Goal: Information Seeking & Learning: Learn about a topic

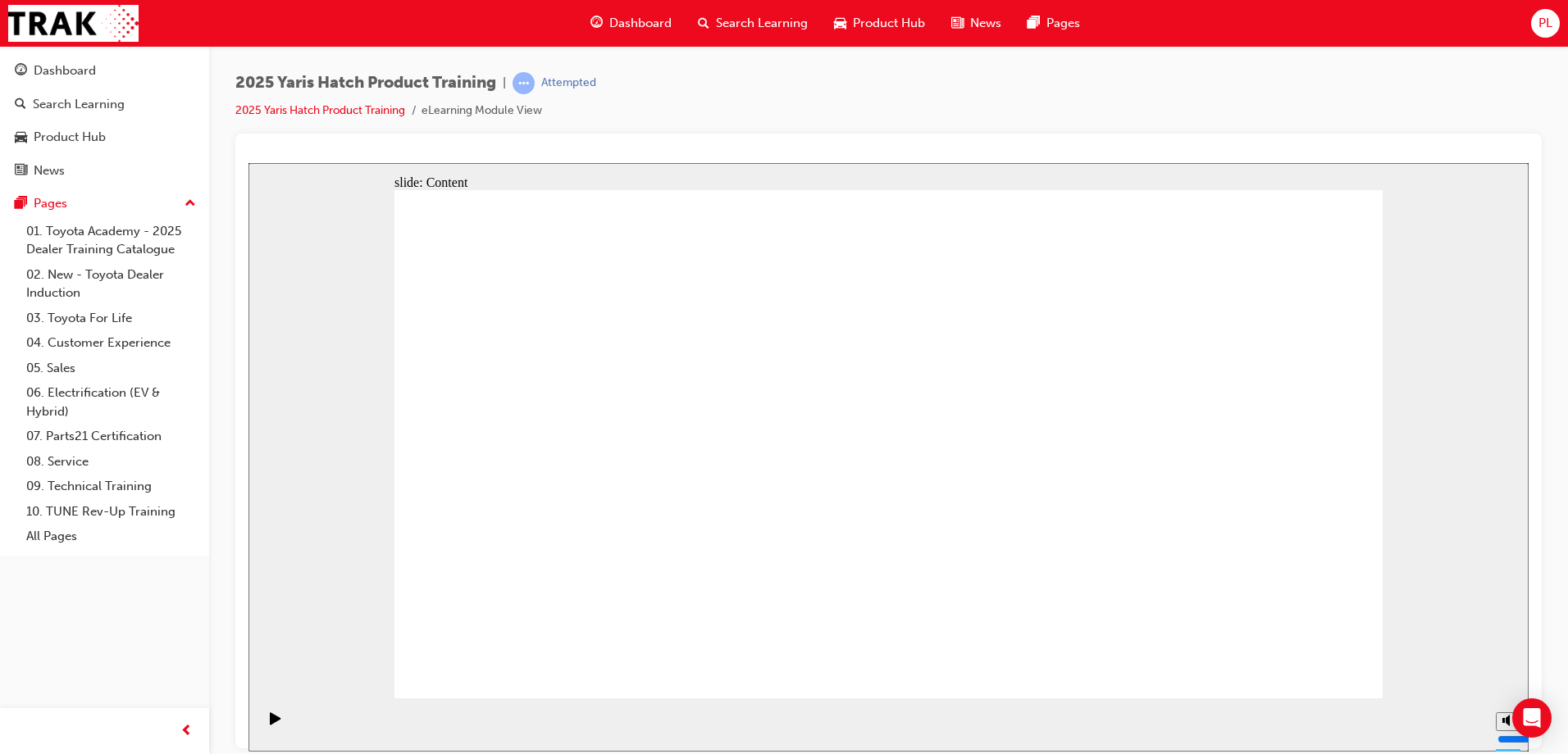
drag, startPoint x: 1356, startPoint y: 217, endPoint x: 1348, endPoint y: 218, distance: 8.1
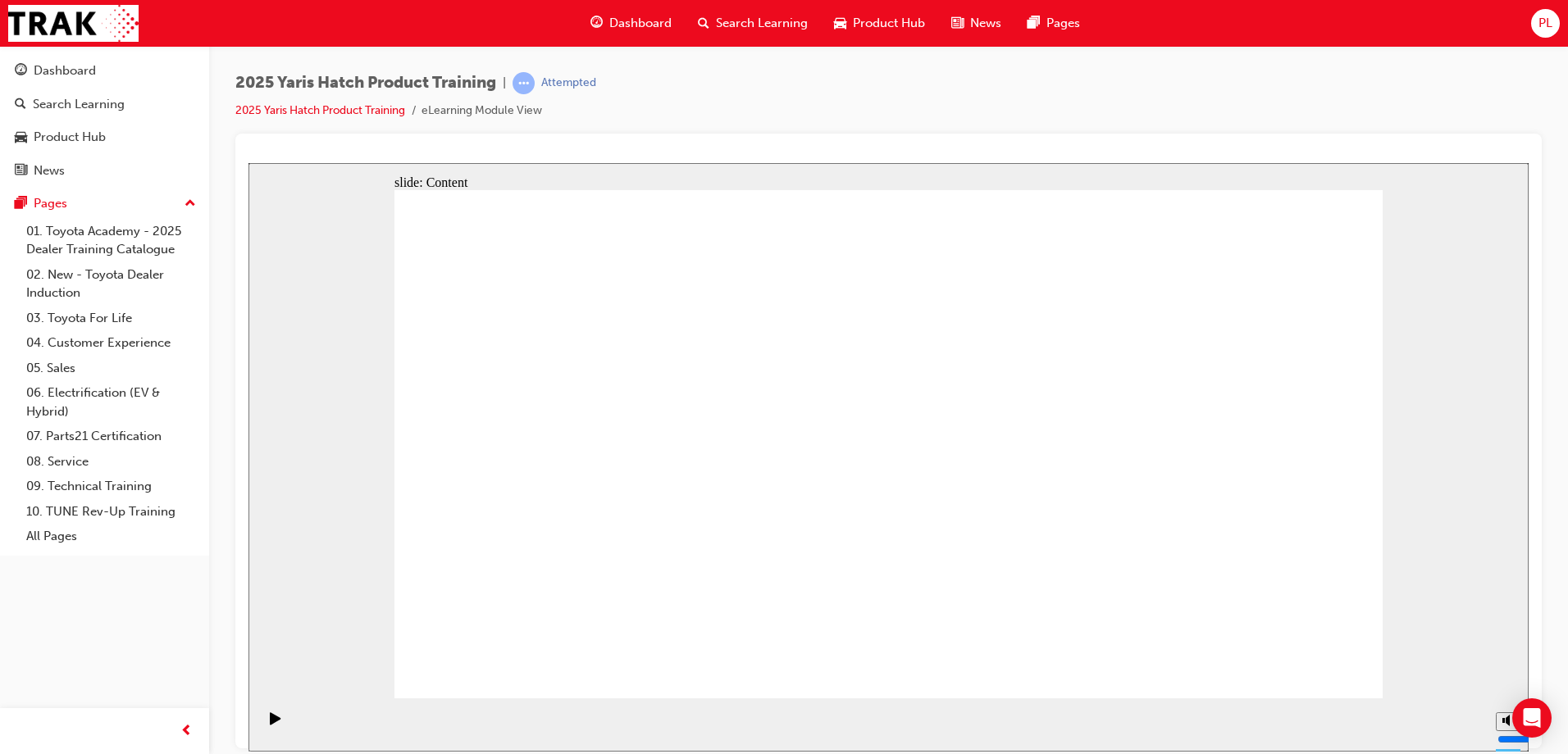
drag, startPoint x: 603, startPoint y: 526, endPoint x: 805, endPoint y: 525, distance: 202.0
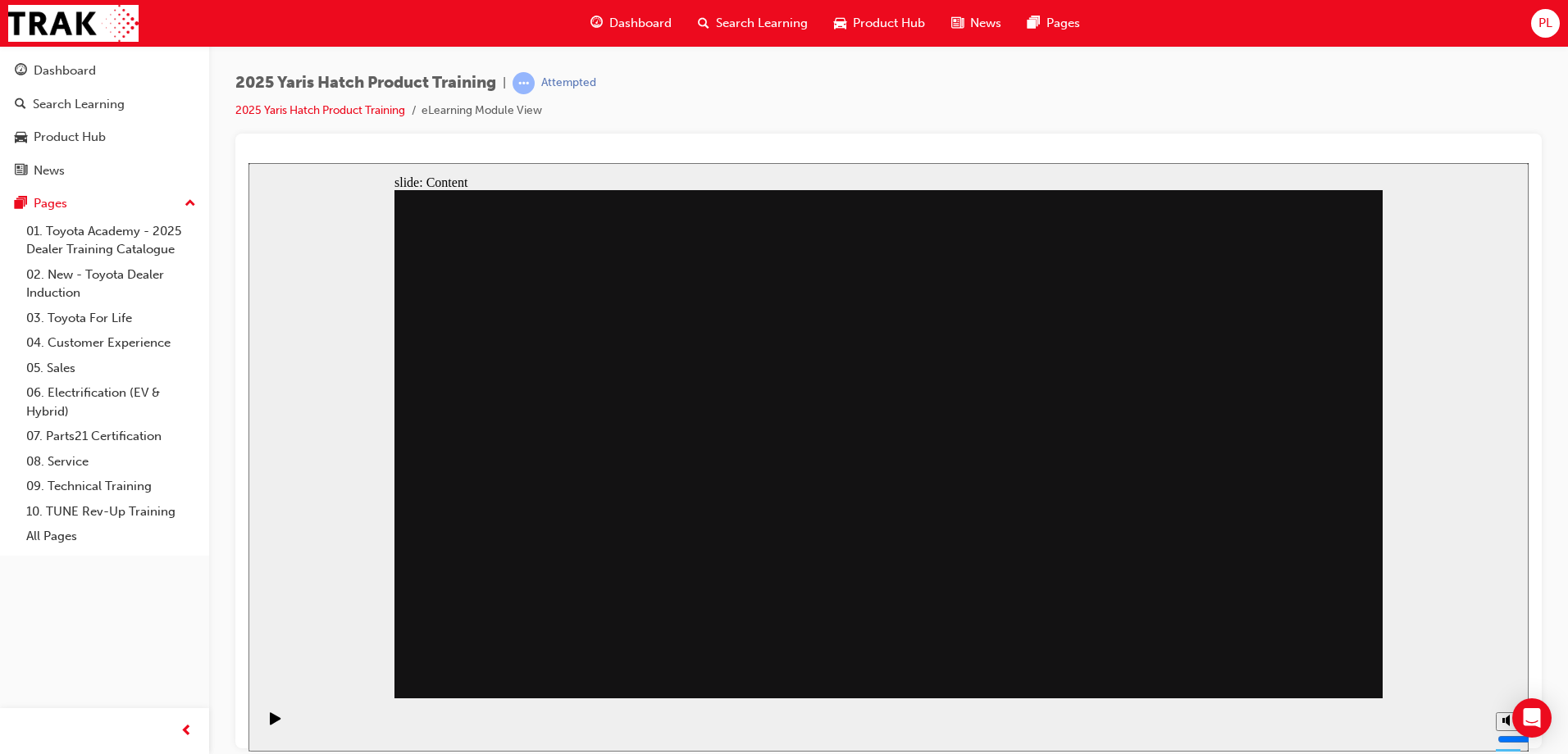
drag, startPoint x: 720, startPoint y: 488, endPoint x: 728, endPoint y: 465, distance: 24.4
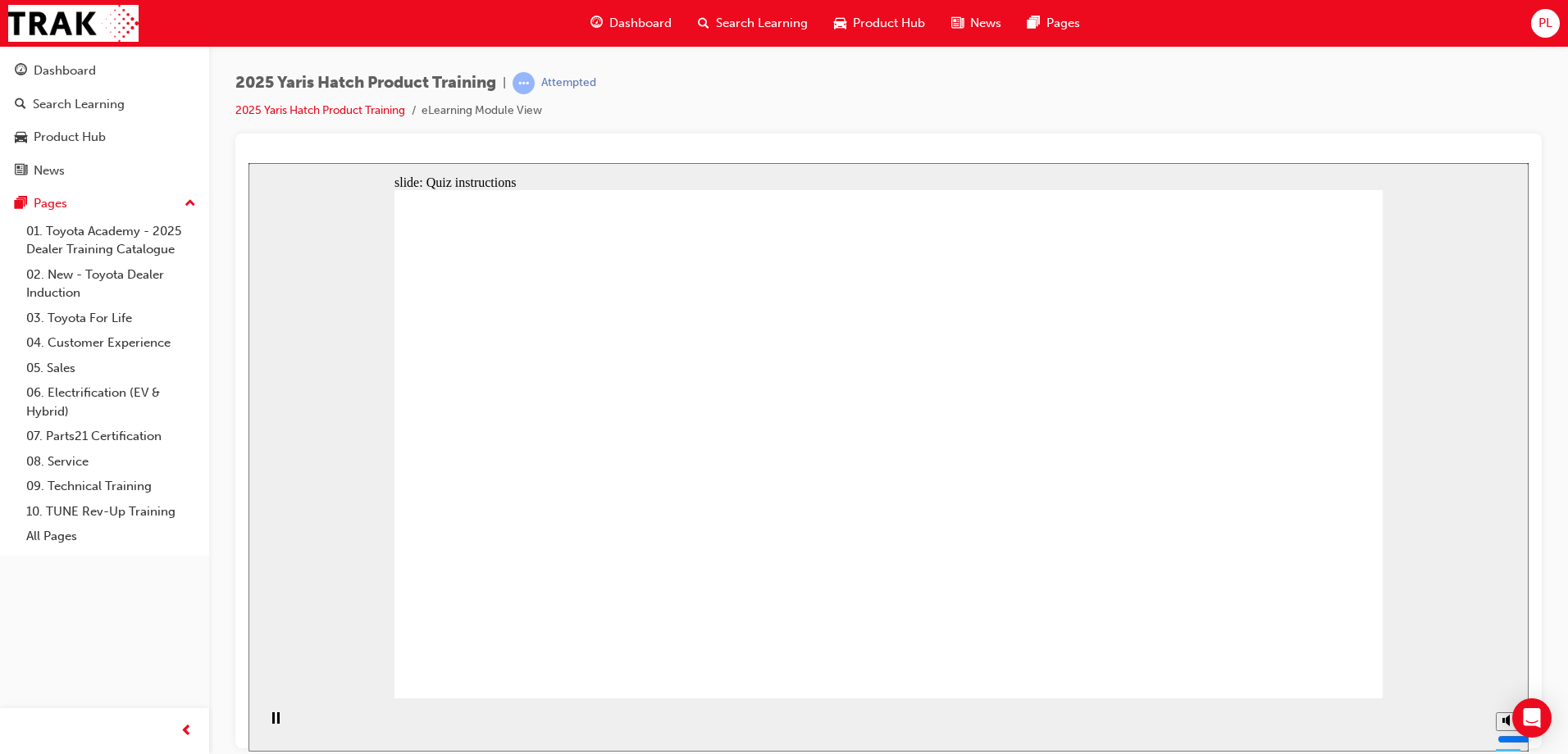
radio input "true"
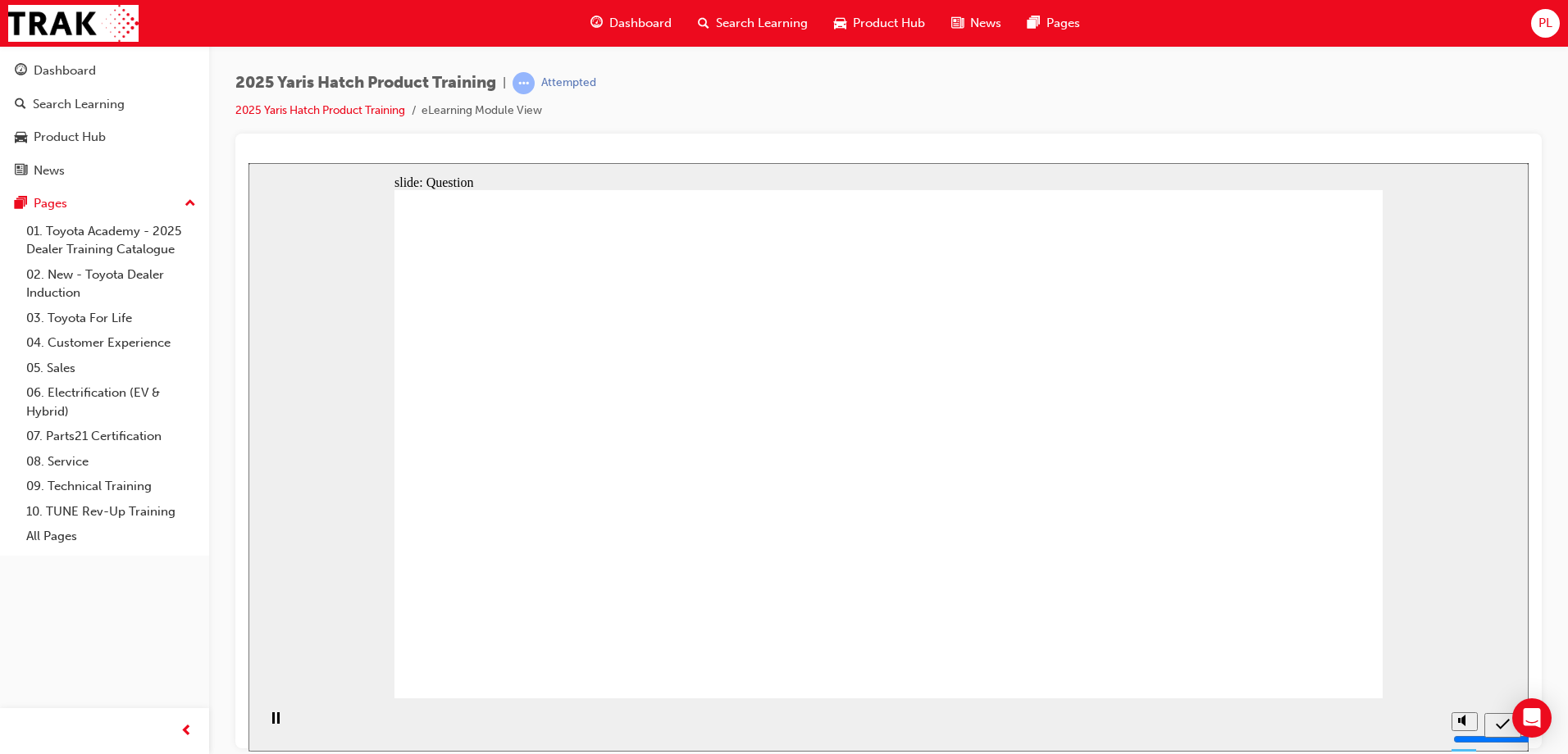
radio input "true"
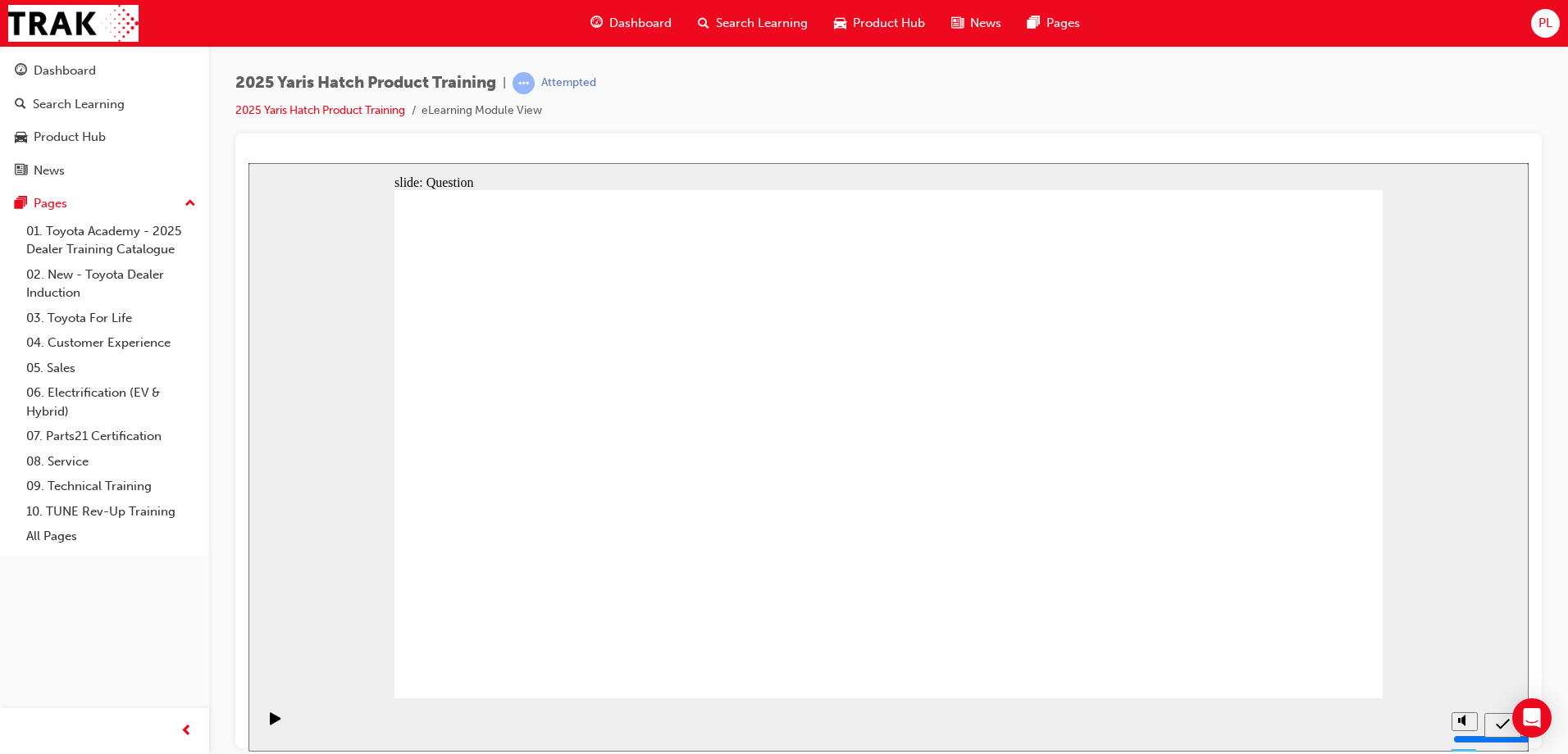
radio input "true"
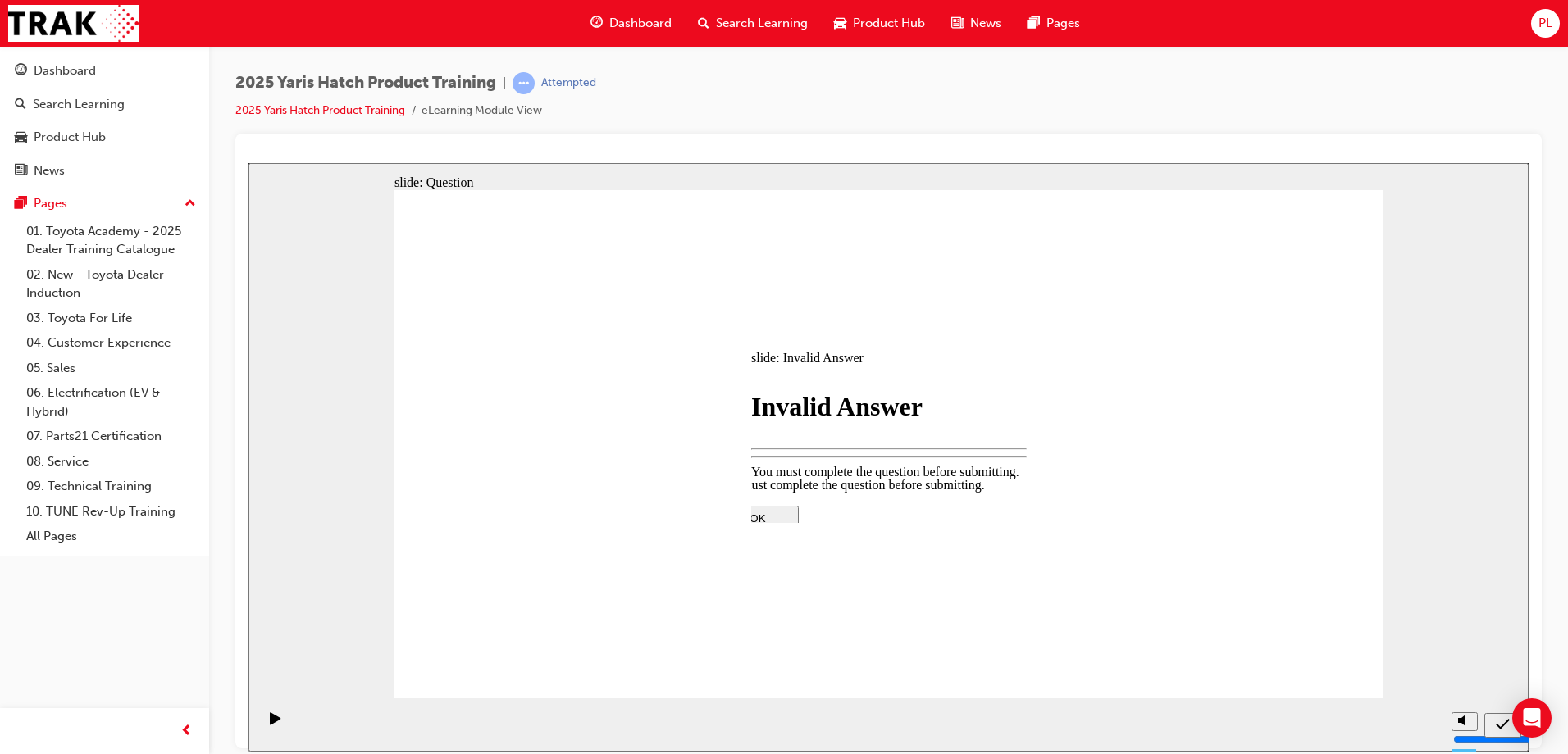
drag, startPoint x: 877, startPoint y: 501, endPoint x: 896, endPoint y: 489, distance: 22.5
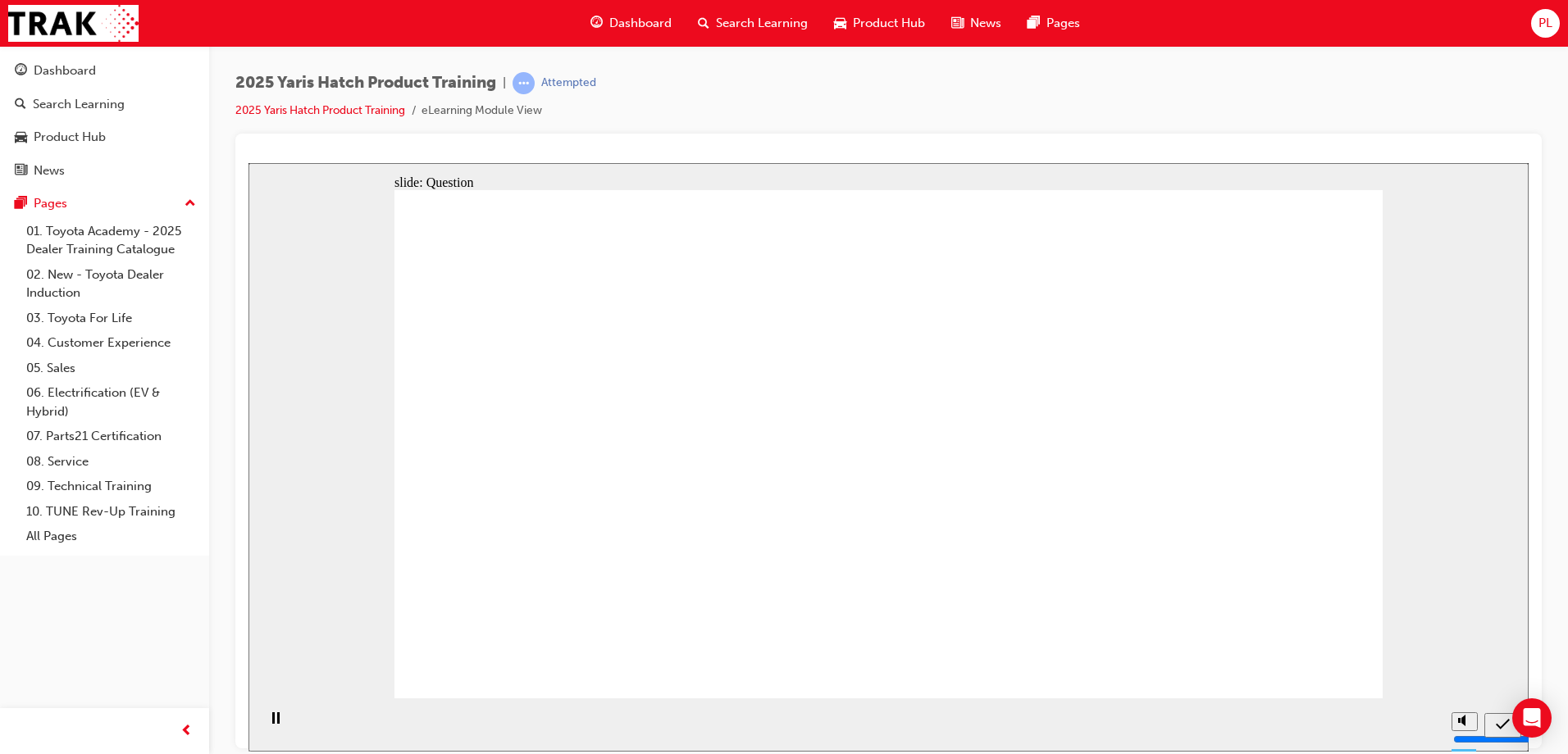
drag, startPoint x: 1082, startPoint y: 439, endPoint x: 1080, endPoint y: 529, distance: 90.0
drag, startPoint x: 1238, startPoint y: 444, endPoint x: 1229, endPoint y: 540, distance: 96.4
drag, startPoint x: 807, startPoint y: 423, endPoint x: 842, endPoint y: 560, distance: 141.4
drag, startPoint x: 681, startPoint y: 440, endPoint x: 669, endPoint y: 546, distance: 106.7
drag, startPoint x: 490, startPoint y: 418, endPoint x: 488, endPoint y: 549, distance: 131.0
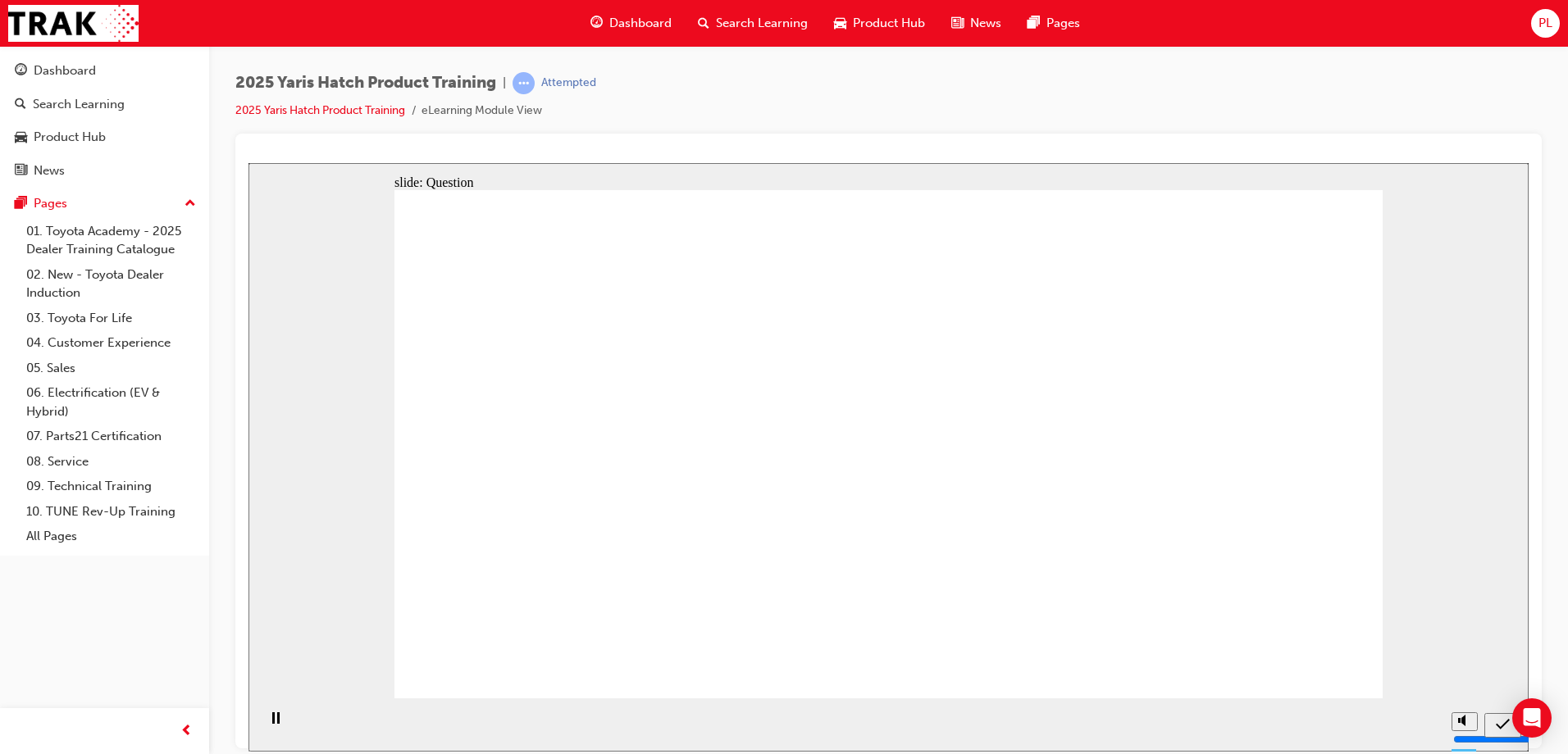
radio input "true"
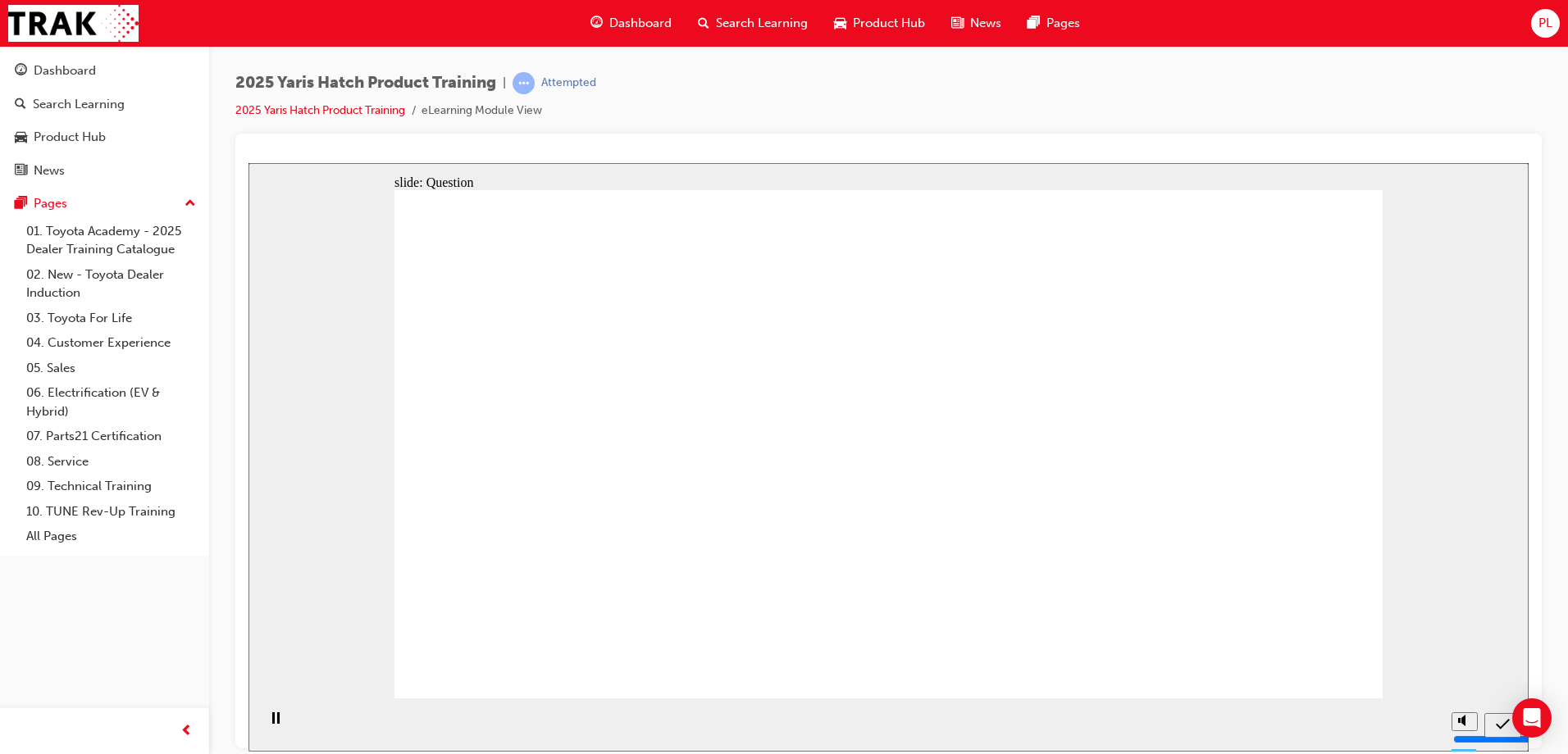
radio input "true"
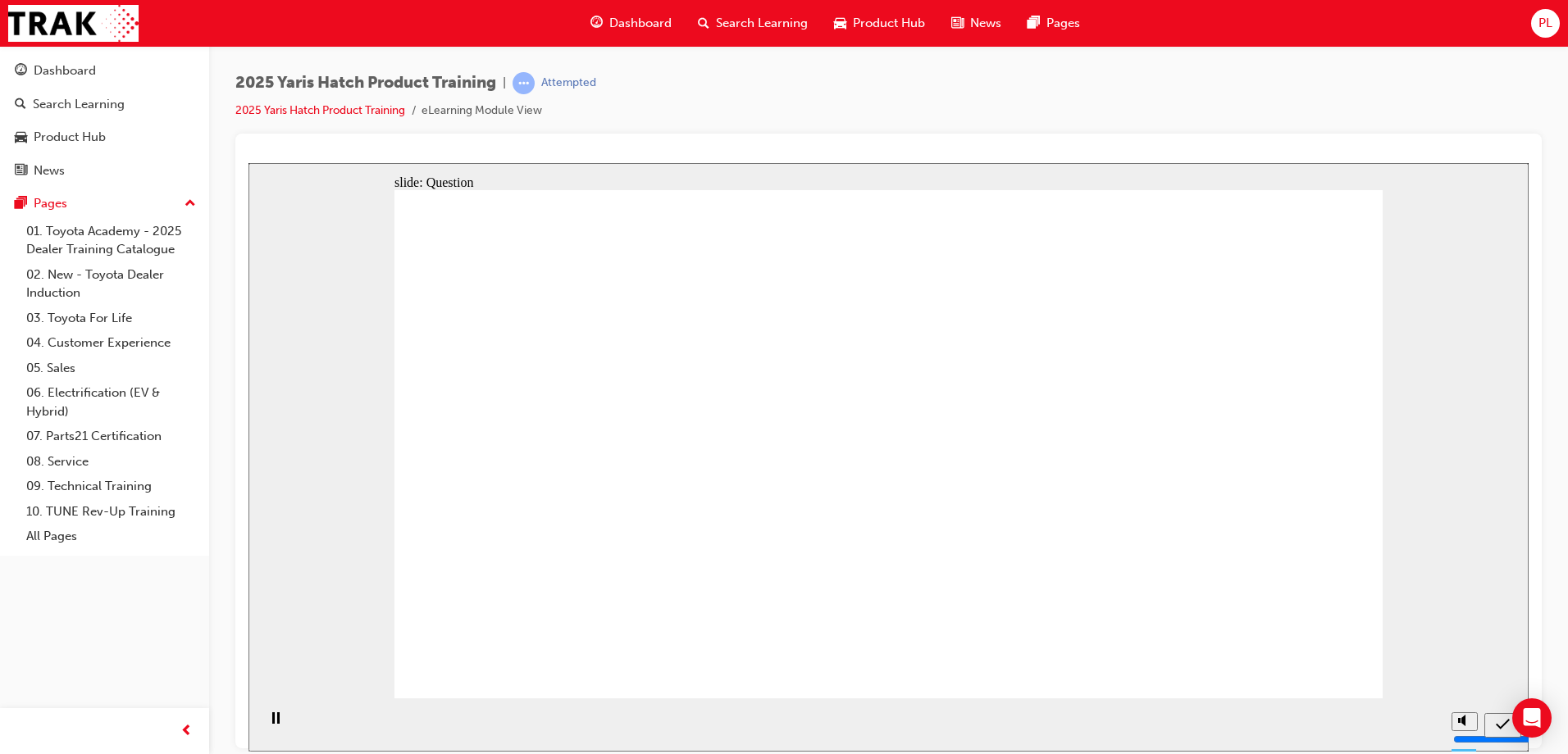
radio input "true"
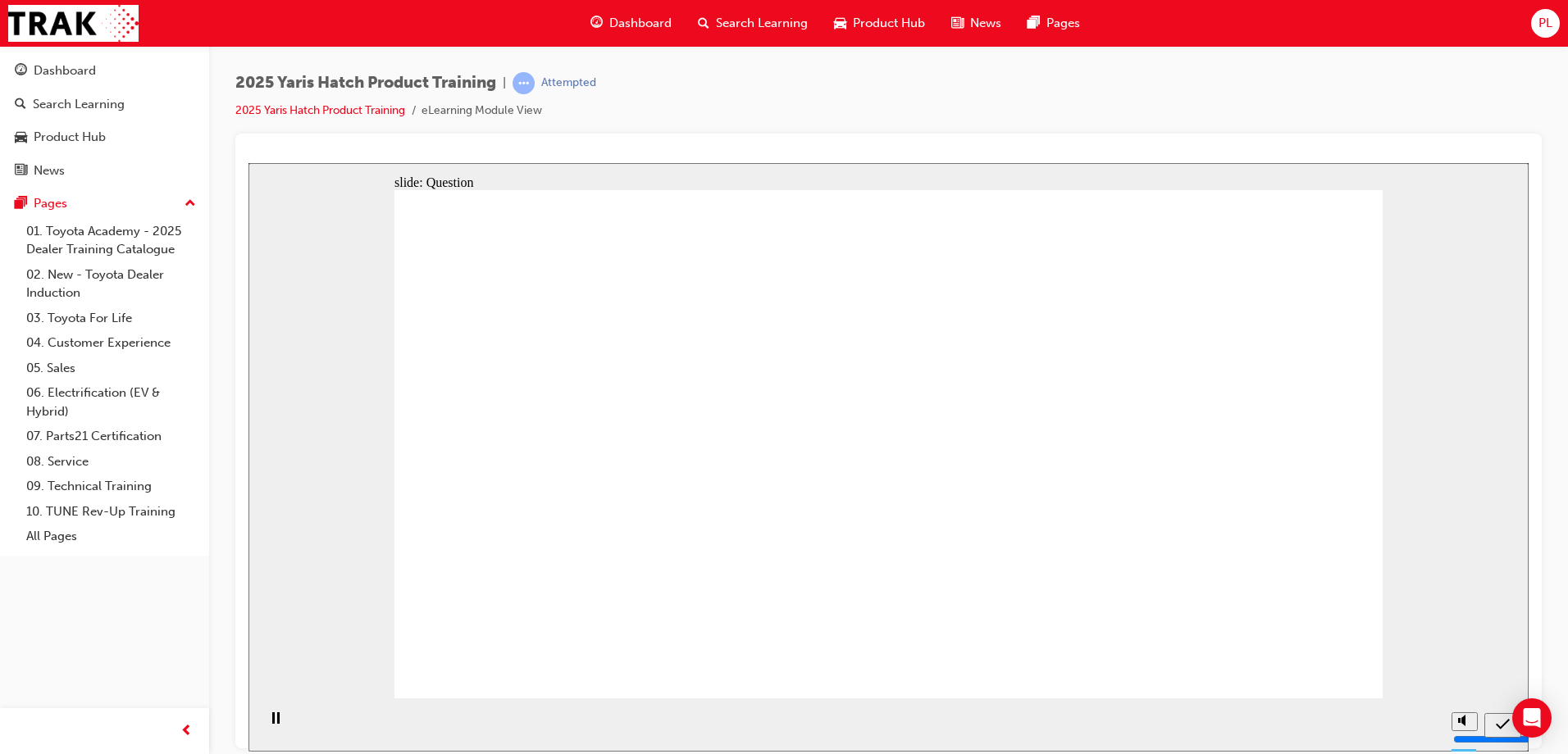
drag, startPoint x: 1211, startPoint y: 408, endPoint x: 1205, endPoint y: 621, distance: 213.1
drag, startPoint x: 992, startPoint y: 443, endPoint x: 1006, endPoint y: 562, distance: 119.8
drag, startPoint x: 679, startPoint y: 445, endPoint x: 643, endPoint y: 522, distance: 85.0
drag, startPoint x: 530, startPoint y: 462, endPoint x: 516, endPoint y: 535, distance: 74.3
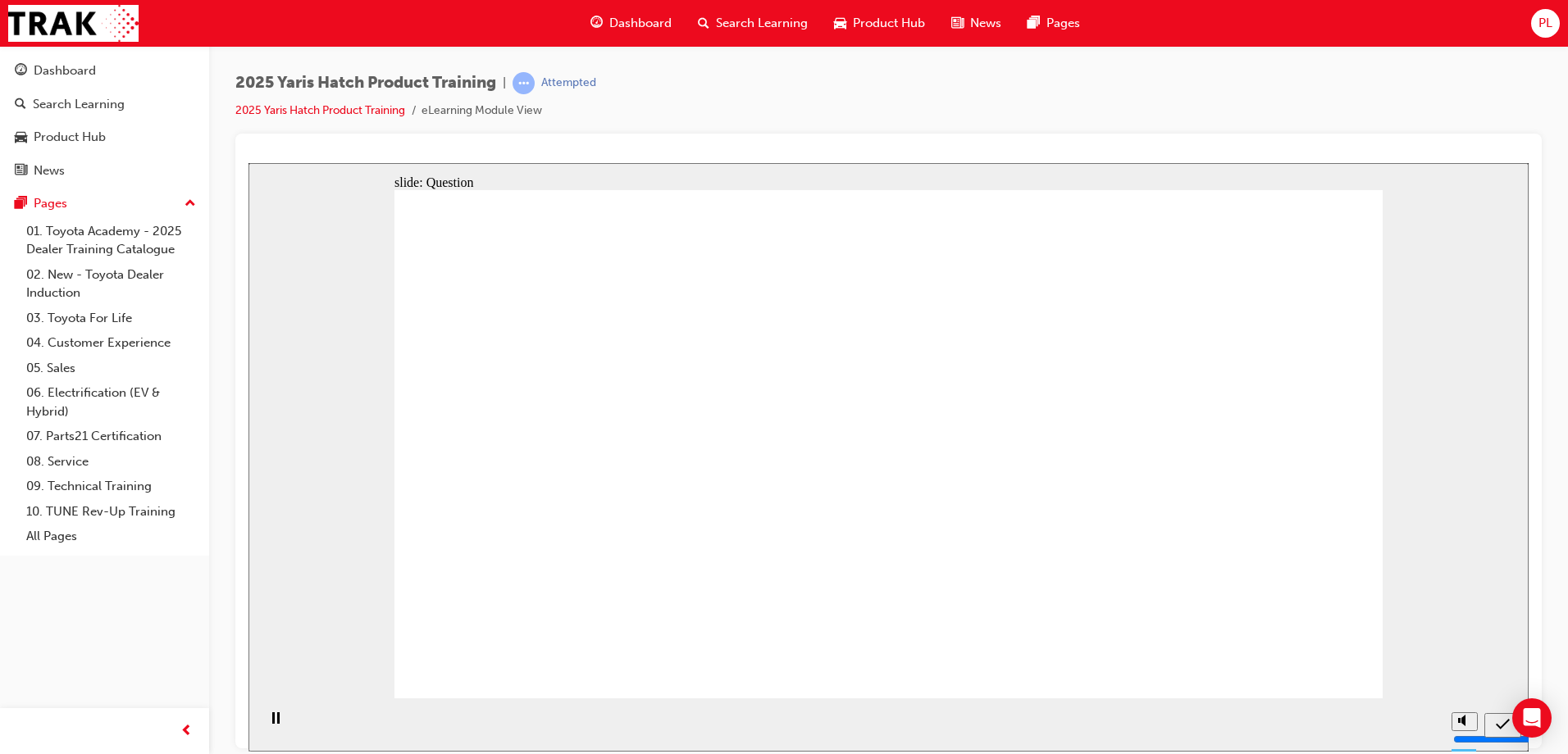
radio input "true"
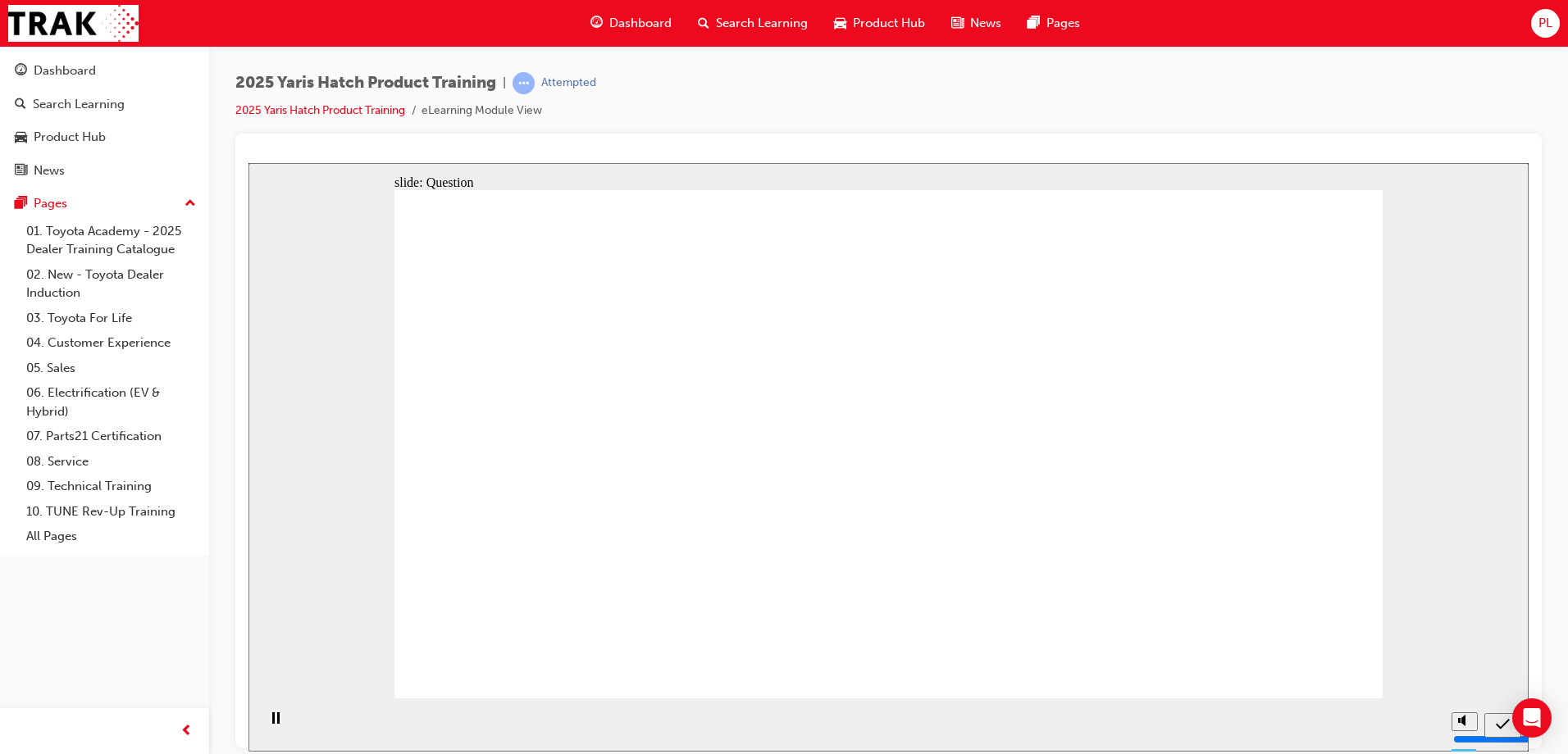
radio input "true"
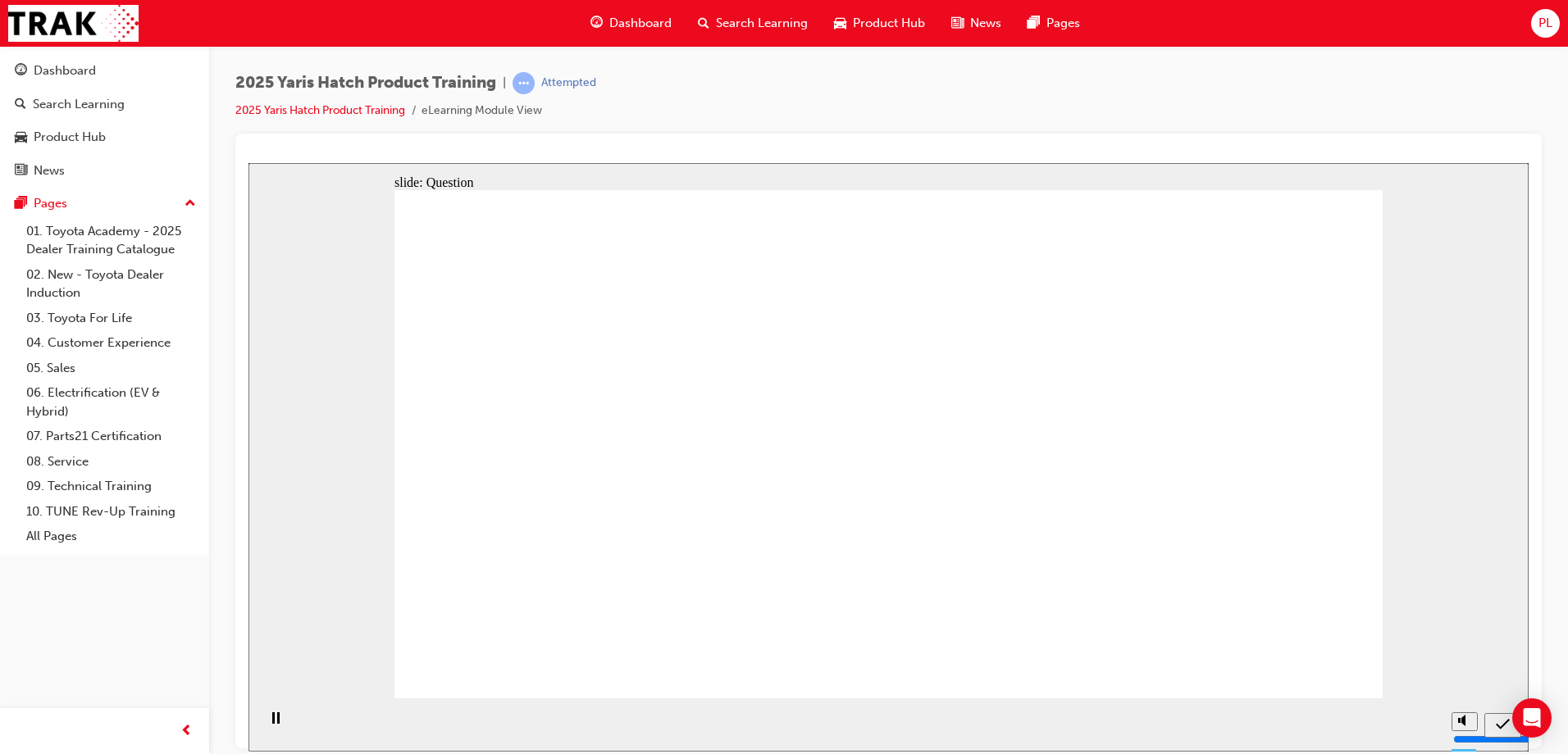
radio input "true"
drag, startPoint x: 1083, startPoint y: 415, endPoint x: 746, endPoint y: 580, distance: 375.2
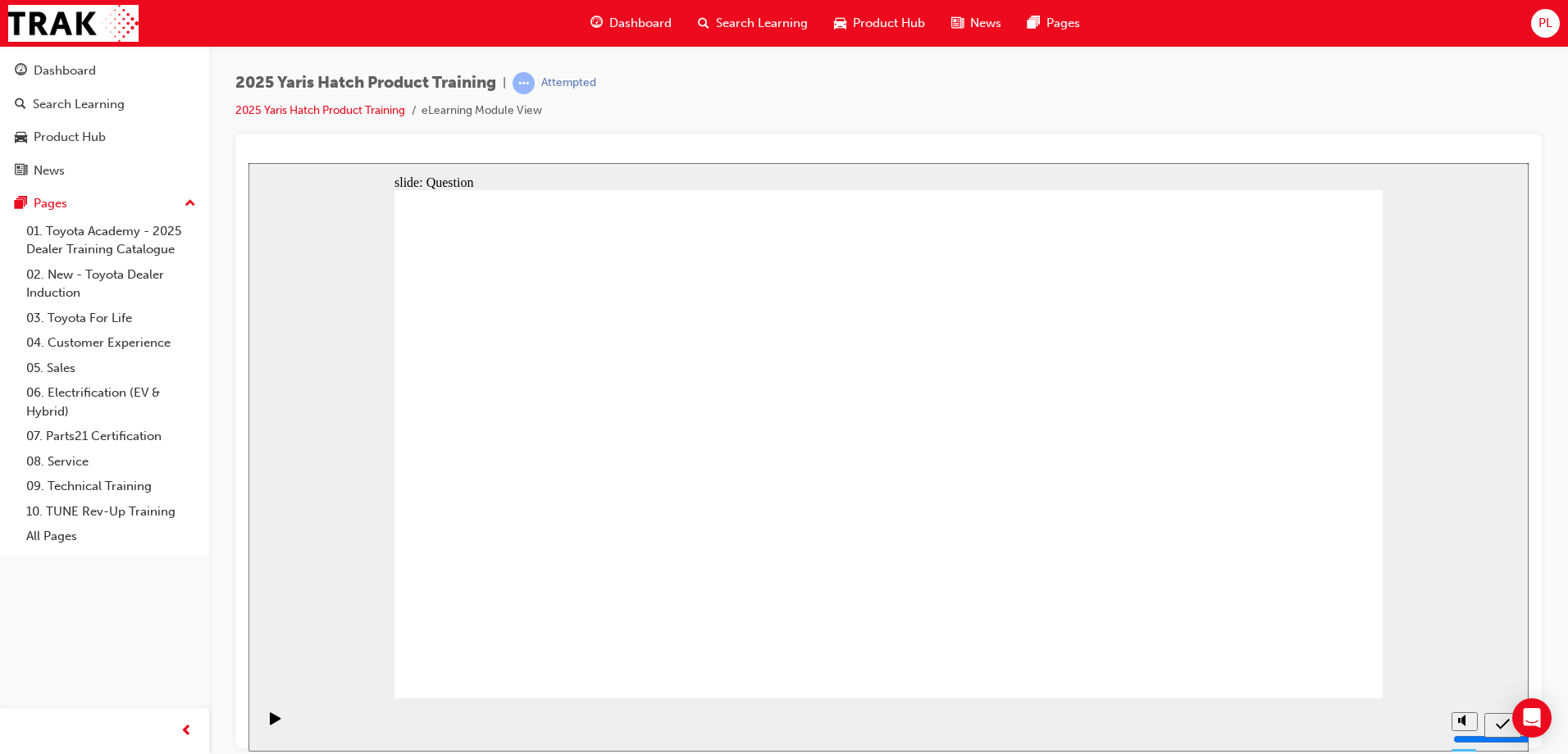
drag, startPoint x: 905, startPoint y: 435, endPoint x: 1054, endPoint y: 577, distance: 205.8
drag, startPoint x: 1260, startPoint y: 420, endPoint x: 913, endPoint y: 567, distance: 376.9
drag, startPoint x: 731, startPoint y: 404, endPoint x: 561, endPoint y: 559, distance: 230.1
drag, startPoint x: 545, startPoint y: 417, endPoint x: 1268, endPoint y: 577, distance: 740.5
drag, startPoint x: 1266, startPoint y: 578, endPoint x: 1268, endPoint y: 567, distance: 11.2
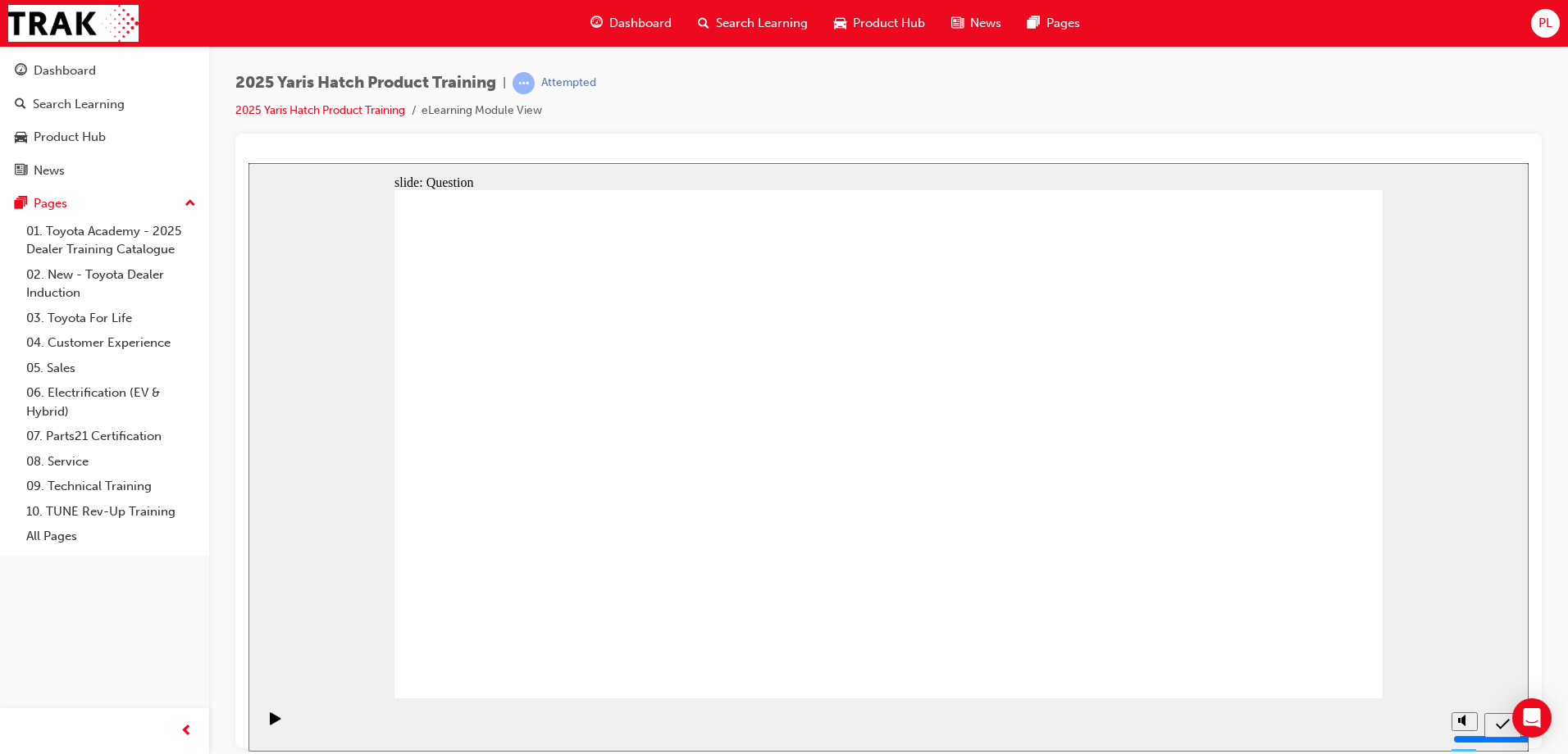
click at [626, 26] on span "Dashboard" at bounding box center [640, 23] width 62 height 19
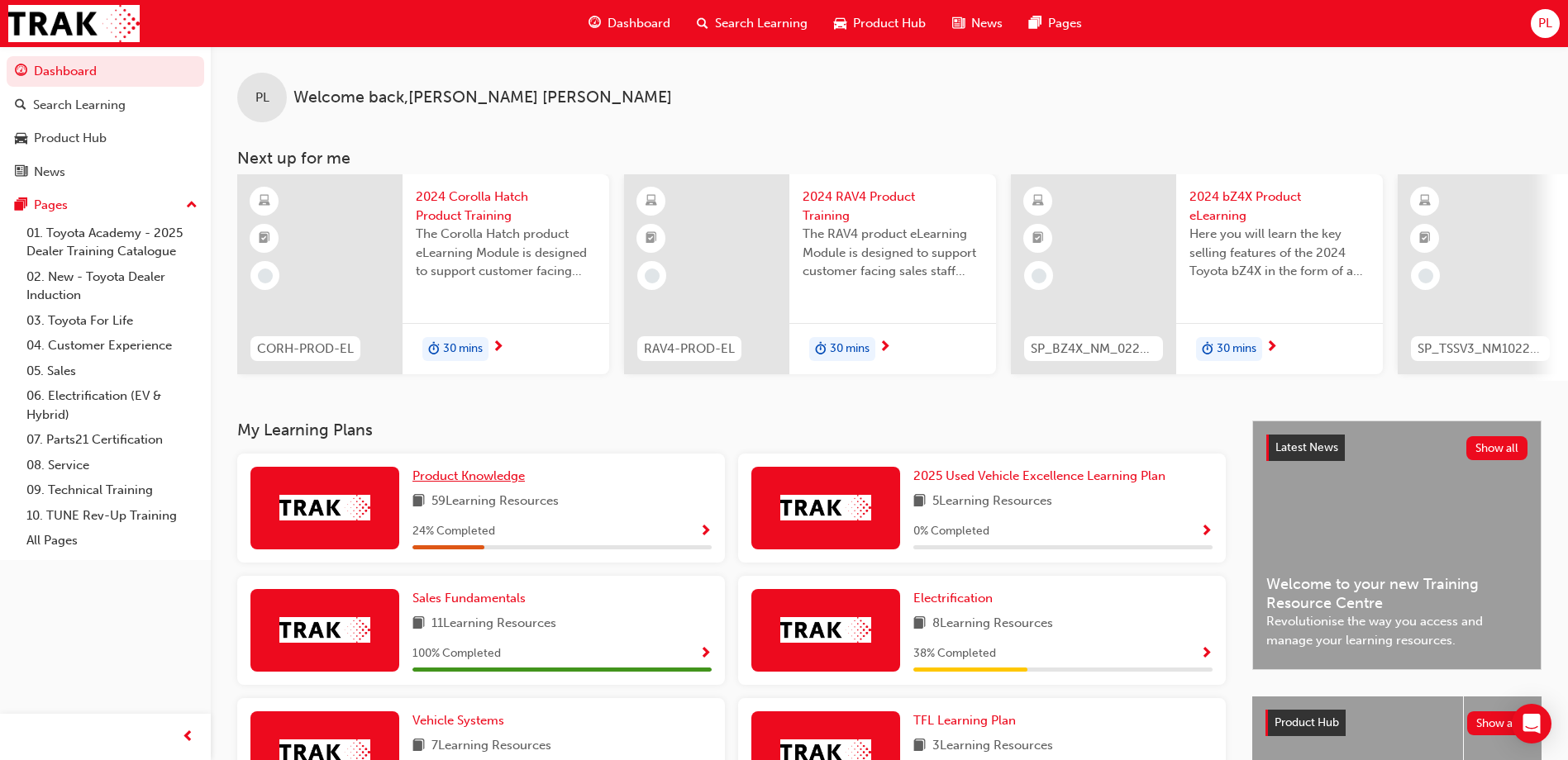
click at [508, 486] on link "Product Knowledge" at bounding box center [472, 476] width 119 height 19
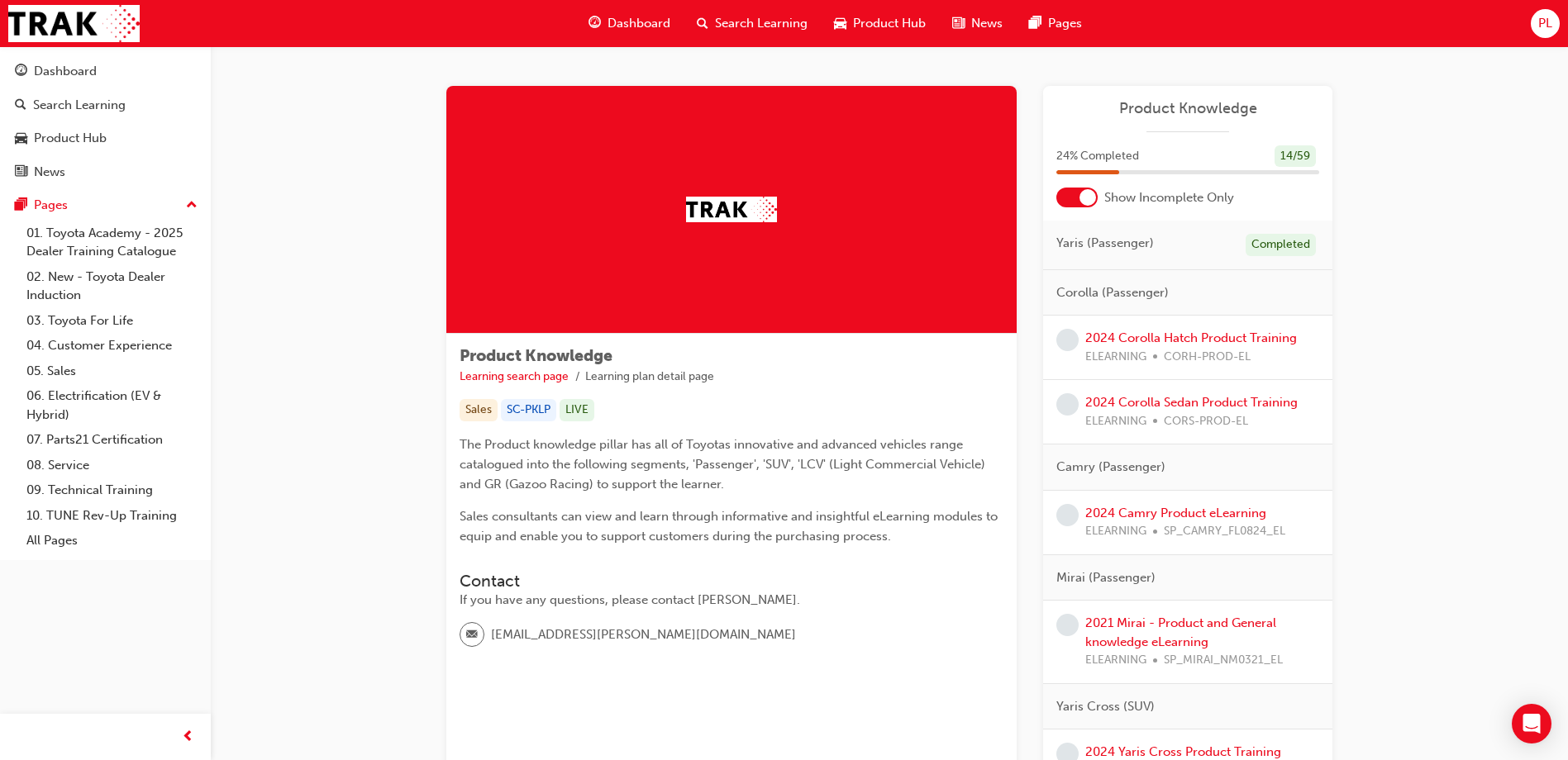
click at [1086, 199] on div at bounding box center [1087, 197] width 16 height 16
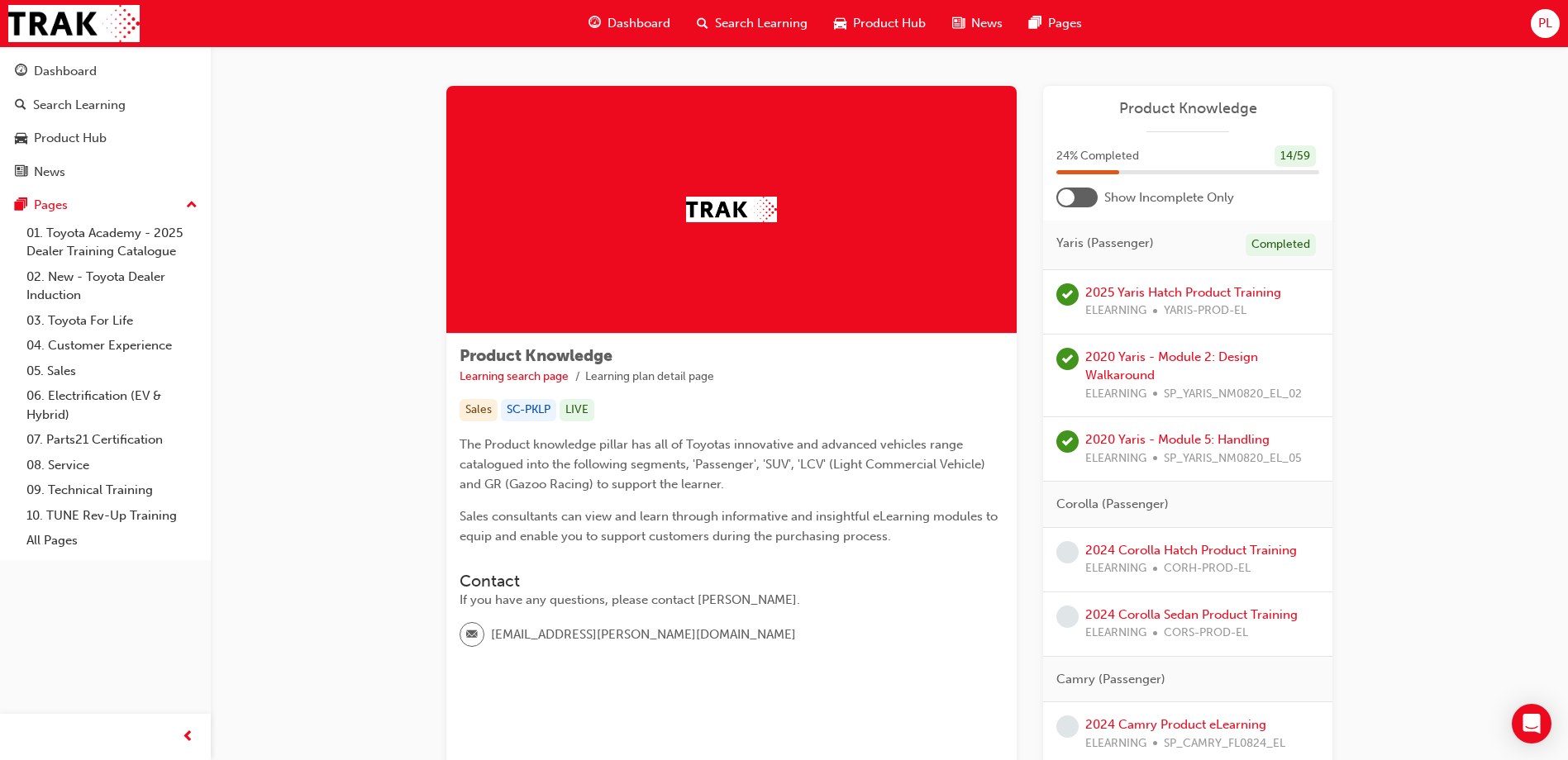
click at [1081, 200] on div at bounding box center [1078, 197] width 42 height 20
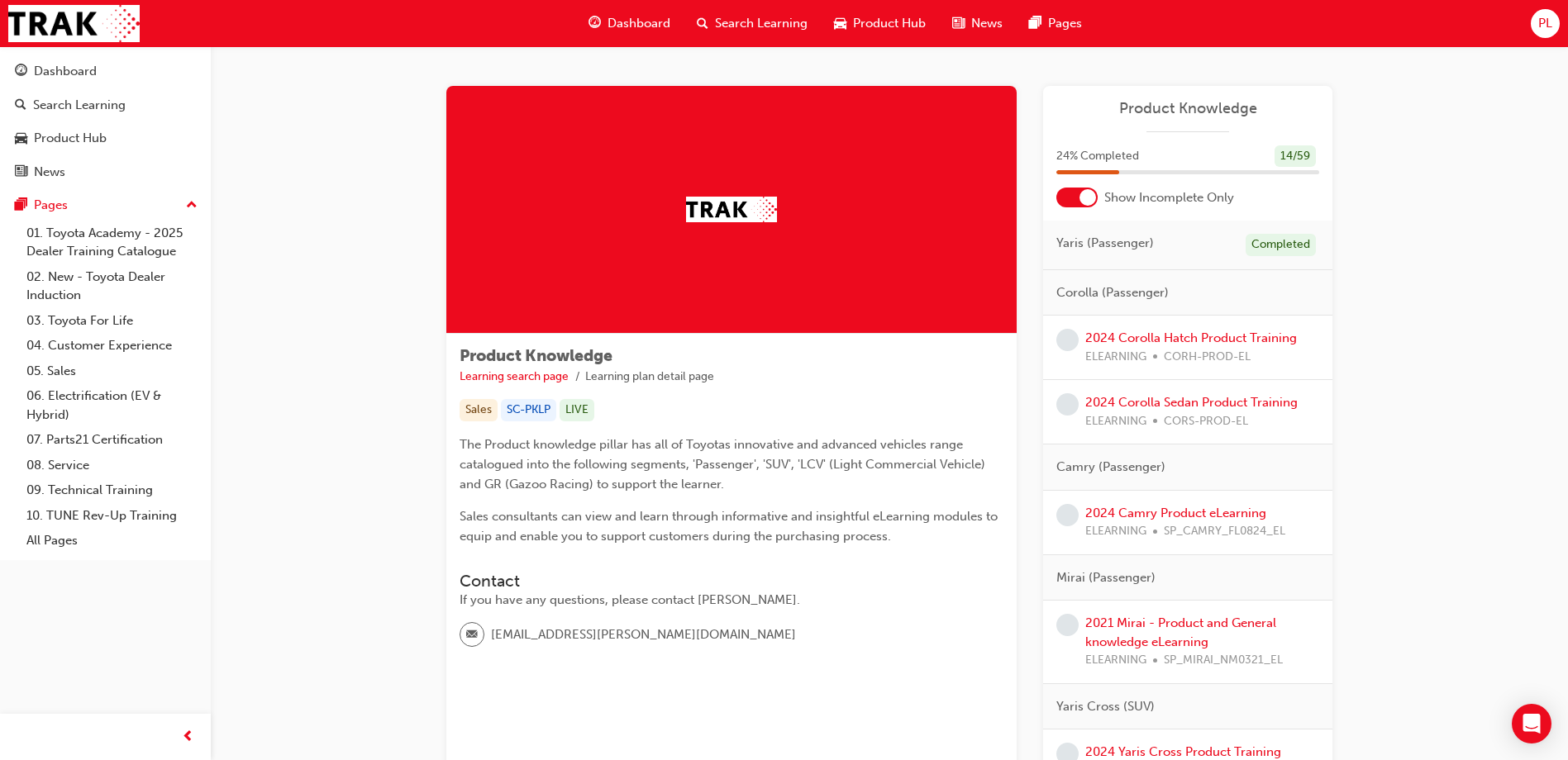
click at [1081, 200] on div at bounding box center [1087, 197] width 16 height 16
